Goal: Share content

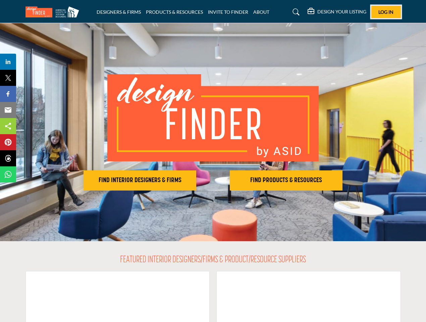
click at [386, 12] on span "Log In" at bounding box center [386, 12] width 15 height 6
click at [140, 181] on h2 "FIND INTERIOR DESIGNERS & FIRMS" at bounding box center [140, 181] width 109 height 8
click at [286, 181] on h2 "FIND PRODUCTS & RESOURCES" at bounding box center [286, 181] width 109 height 8
click at [8, 62] on span "Share" at bounding box center [11, 62] width 19 height 8
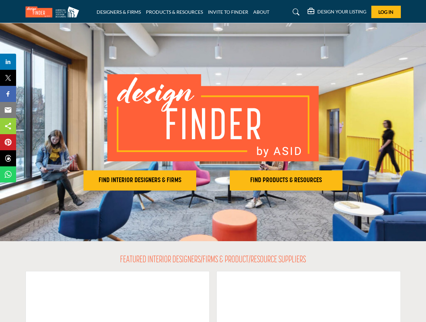
click at [8, 78] on span "Tweet" at bounding box center [11, 78] width 19 height 8
click at [8, 94] on span "Share" at bounding box center [11, 94] width 19 height 8
click at [8, 110] on span "Email" at bounding box center [11, 110] width 18 height 8
